Goal: Use online tool/utility: Utilize a website feature to perform a specific function

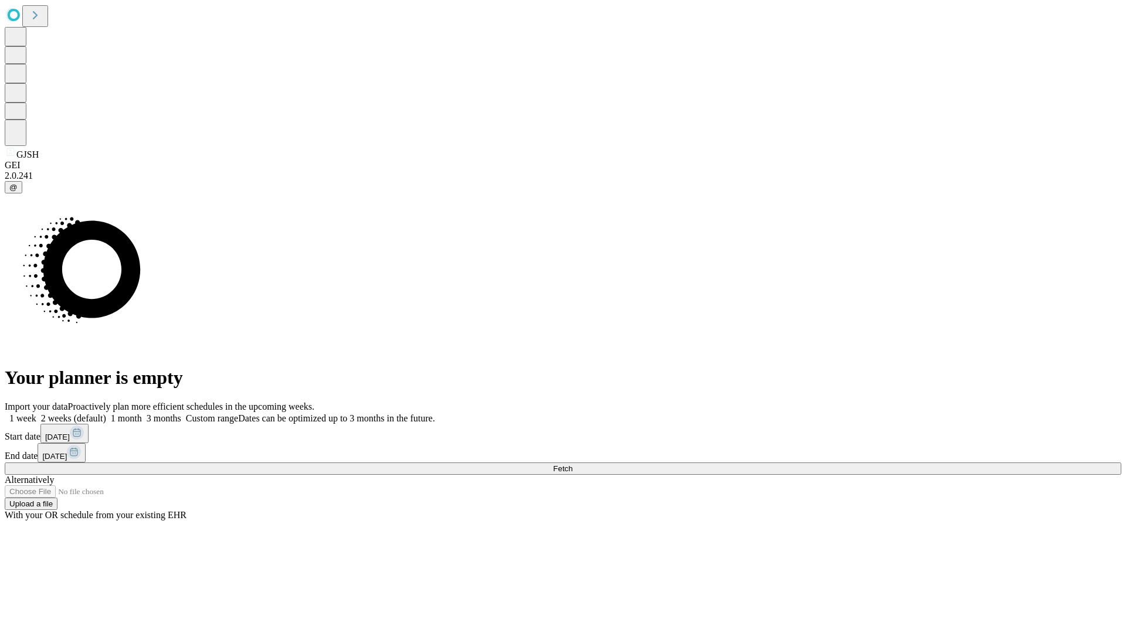
click at [572, 464] on span "Fetch" at bounding box center [562, 468] width 19 height 9
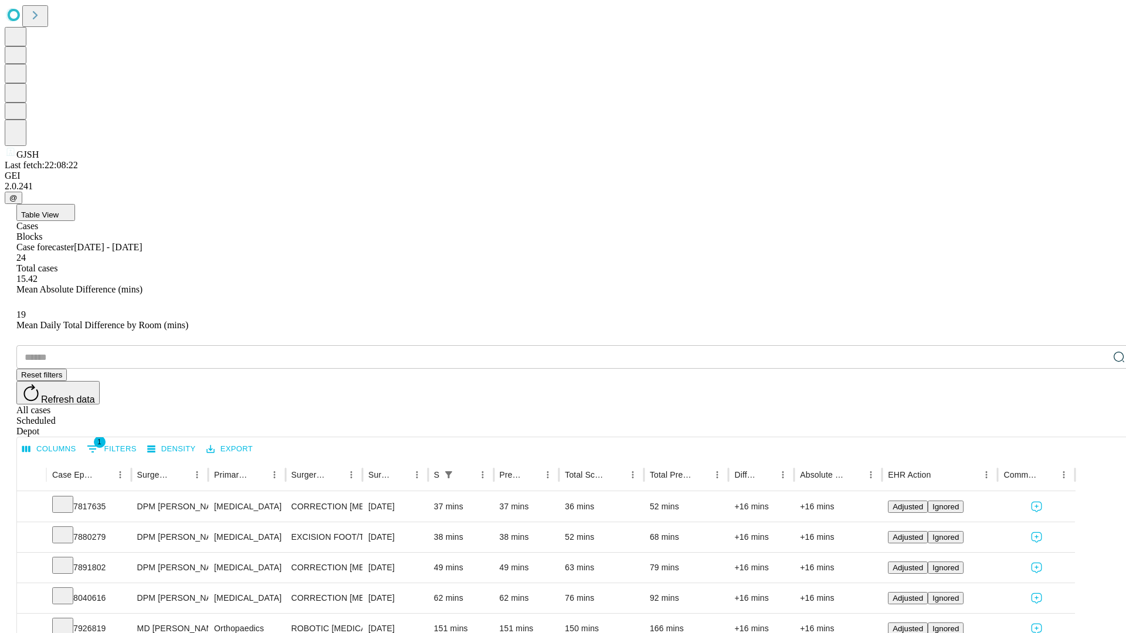
click at [59, 211] on span "Table View" at bounding box center [40, 215] width 38 height 9
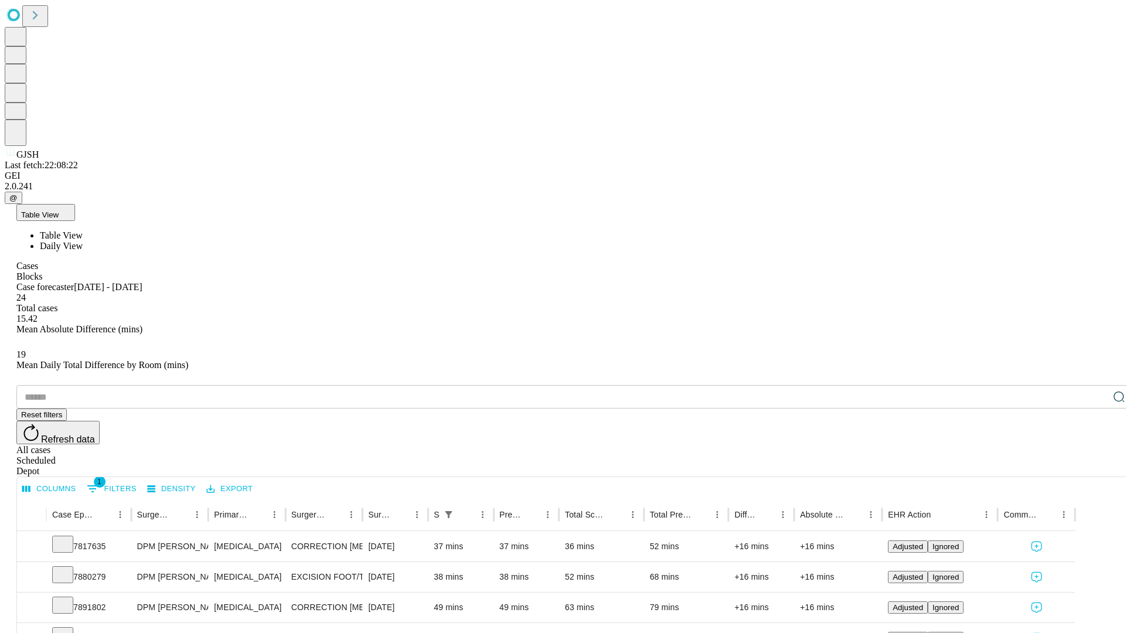
click at [83, 241] on span "Daily View" at bounding box center [61, 246] width 43 height 10
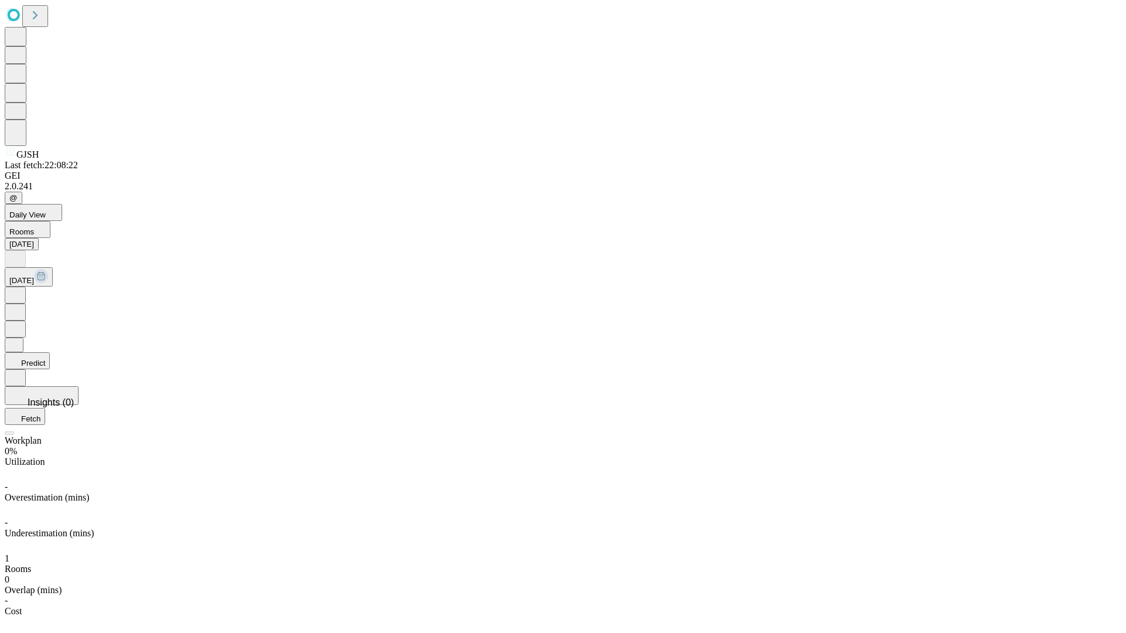
click at [50, 352] on button "Predict" at bounding box center [27, 360] width 45 height 17
